Goal: Transaction & Acquisition: Purchase product/service

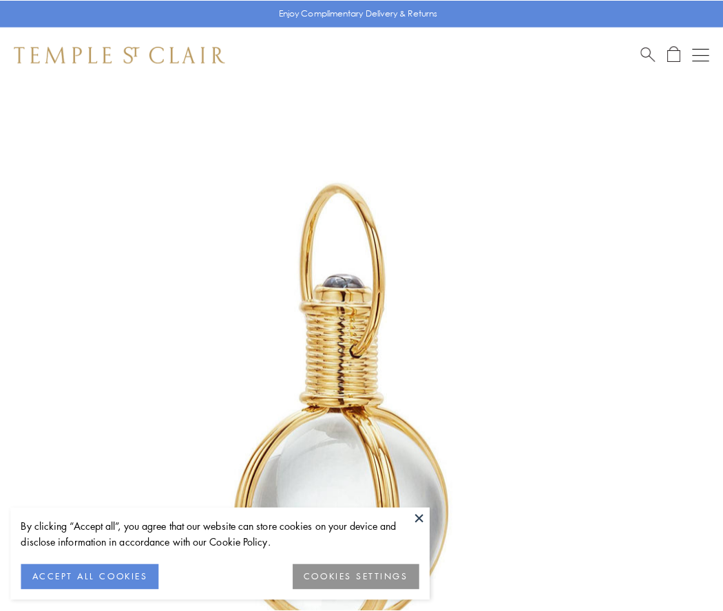
scroll to position [359, 0]
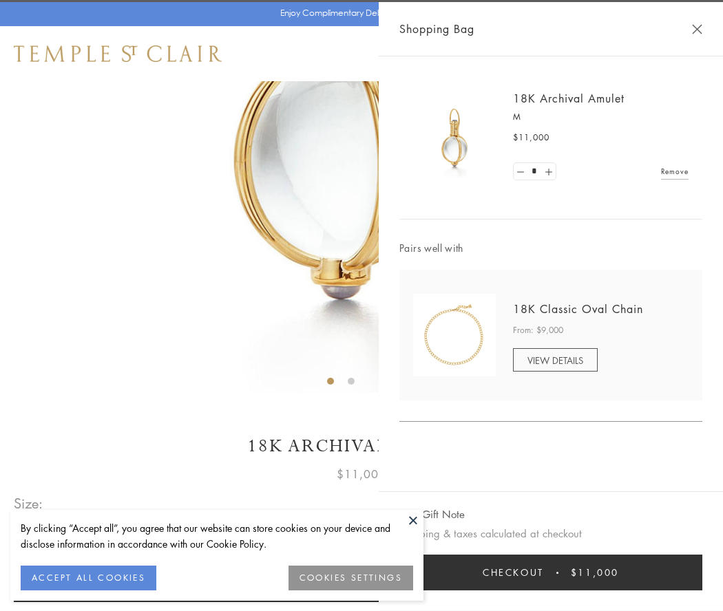
click at [551, 573] on button "Checkout $11,000" at bounding box center [550, 573] width 303 height 36
